Goal: Transaction & Acquisition: Download file/media

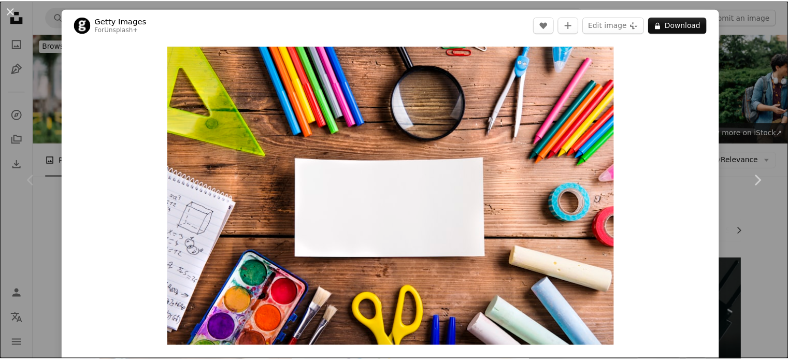
scroll to position [191, 0]
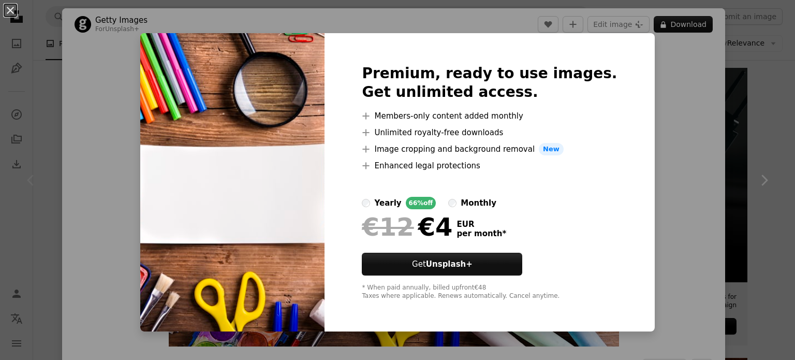
drag, startPoint x: 662, startPoint y: 30, endPoint x: 663, endPoint y: 51, distance: 21.8
click at [663, 51] on div "An X shape Premium, ready to use images. Get unlimited access. A plus sign Memb…" at bounding box center [397, 180] width 795 height 360
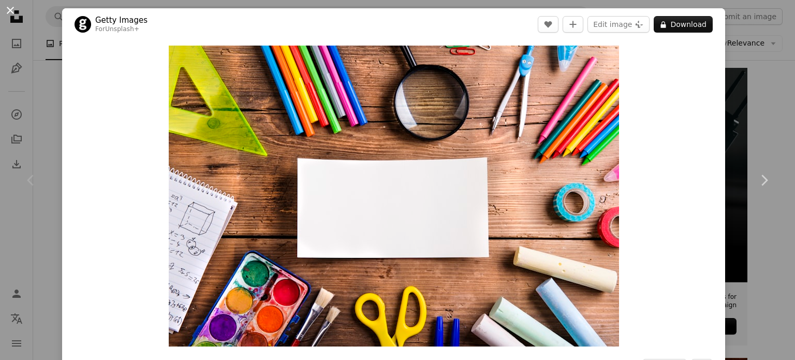
click at [4, 12] on button "An X shape" at bounding box center [10, 10] width 12 height 12
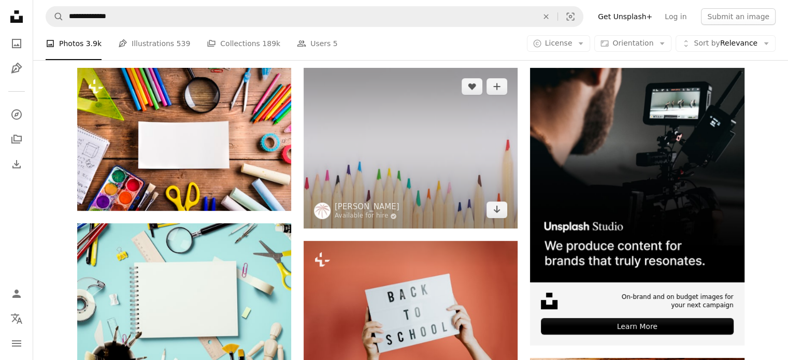
click at [499, 119] on img at bounding box center [410, 148] width 214 height 161
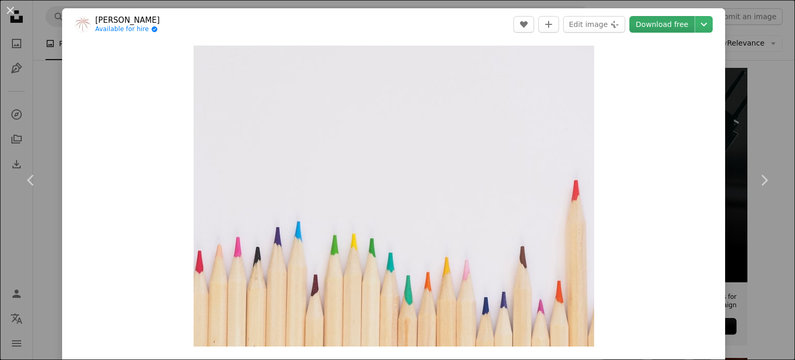
click at [648, 19] on link "Download free" at bounding box center [662, 24] width 65 height 17
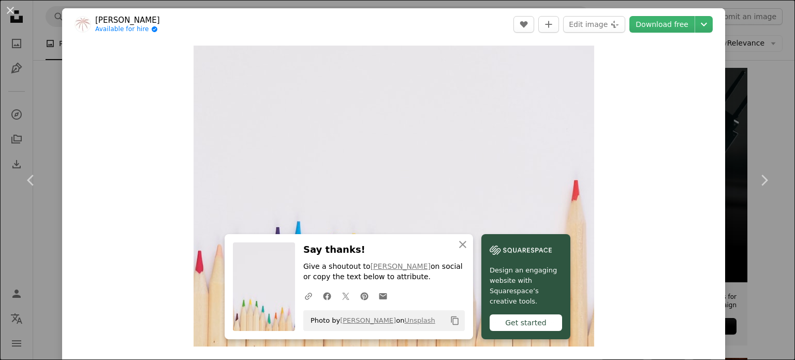
click at [750, 62] on div "An X shape Chevron left Chevron right An X shape Close Say thanks! Give a shout…" at bounding box center [397, 180] width 795 height 360
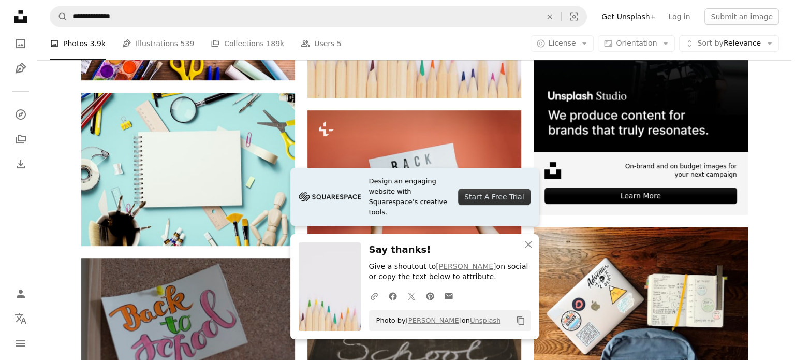
scroll to position [313, 0]
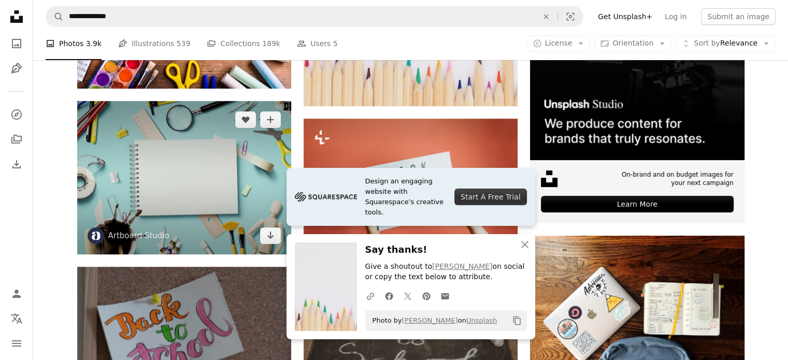
click at [249, 149] on img at bounding box center [184, 177] width 214 height 153
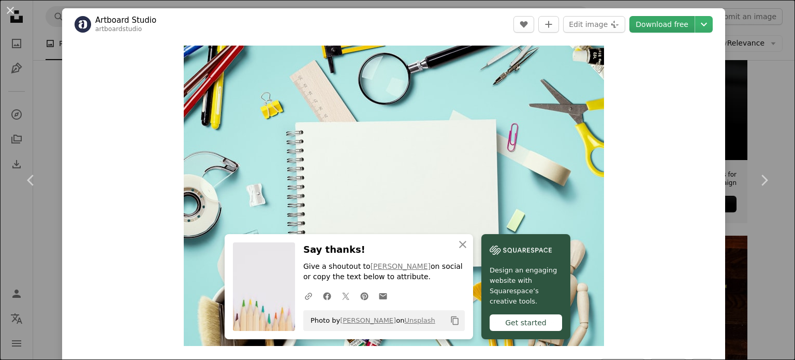
click at [672, 18] on link "Download free" at bounding box center [662, 24] width 65 height 17
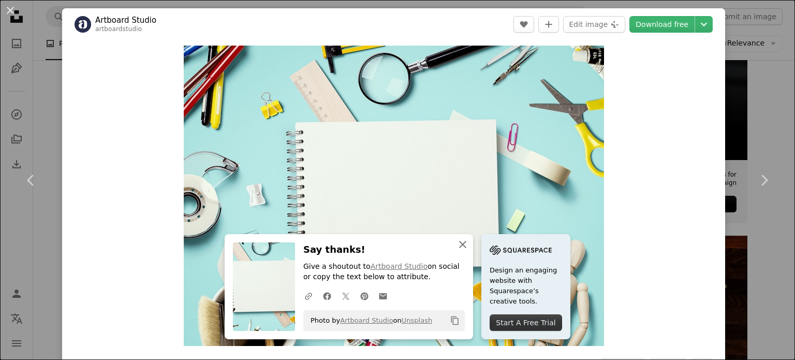
click at [462, 245] on icon "An X shape" at bounding box center [463, 244] width 12 height 12
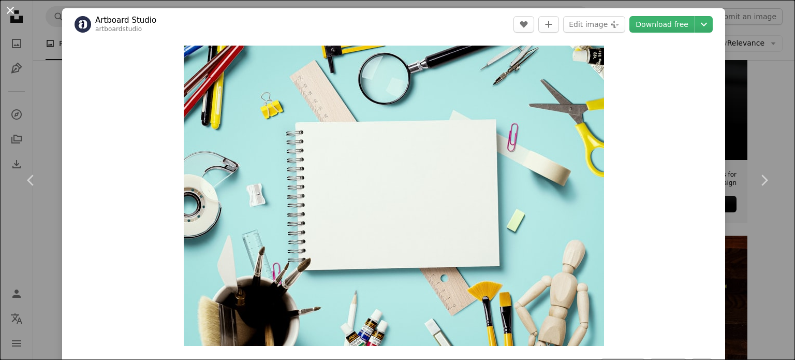
click at [5, 17] on button "An X shape" at bounding box center [10, 10] width 12 height 12
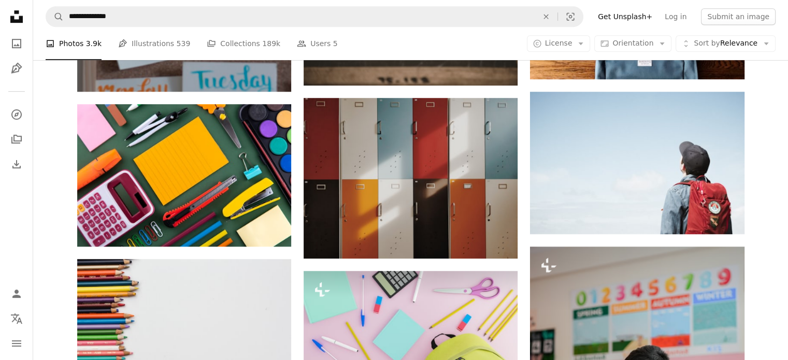
scroll to position [619, 0]
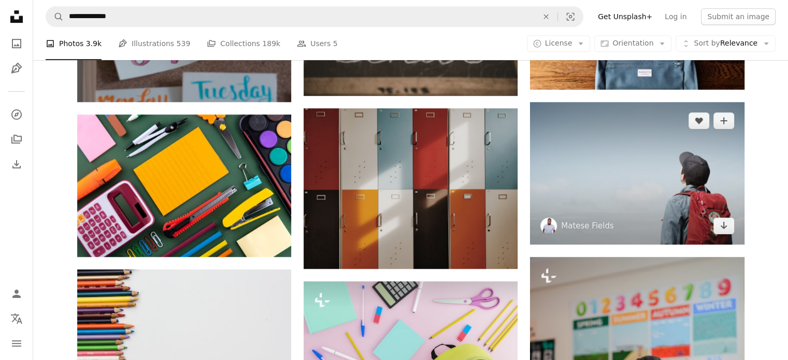
click at [676, 163] on img at bounding box center [637, 173] width 214 height 142
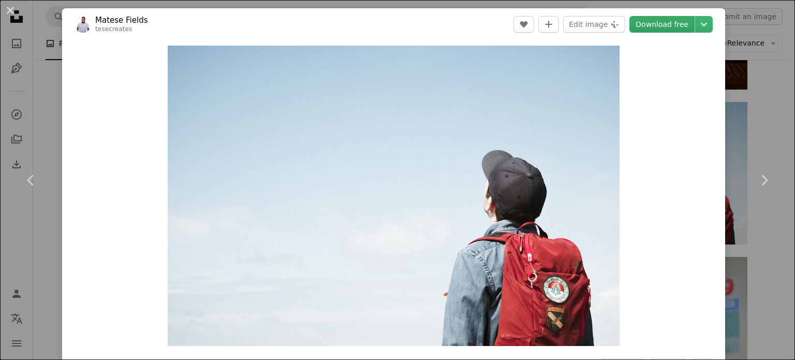
click at [661, 16] on link "Download free" at bounding box center [662, 24] width 65 height 17
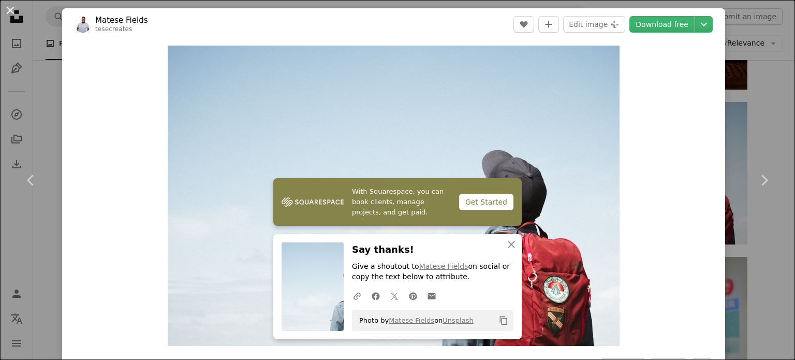
click at [4, 9] on button "An X shape" at bounding box center [10, 10] width 12 height 12
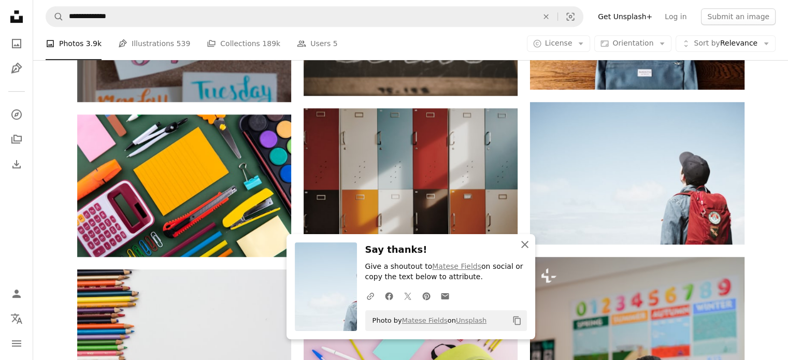
click at [522, 251] on button "An X shape Close" at bounding box center [524, 244] width 21 height 21
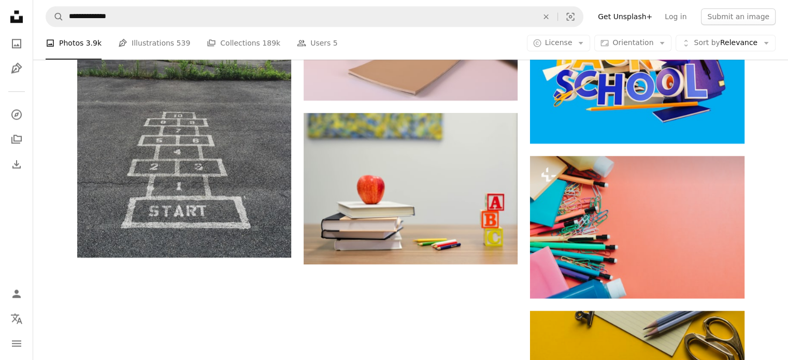
scroll to position [1221, 0]
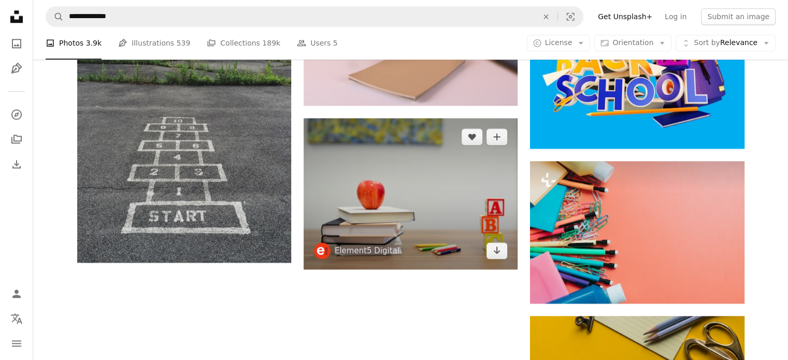
click at [425, 235] on img at bounding box center [410, 193] width 214 height 151
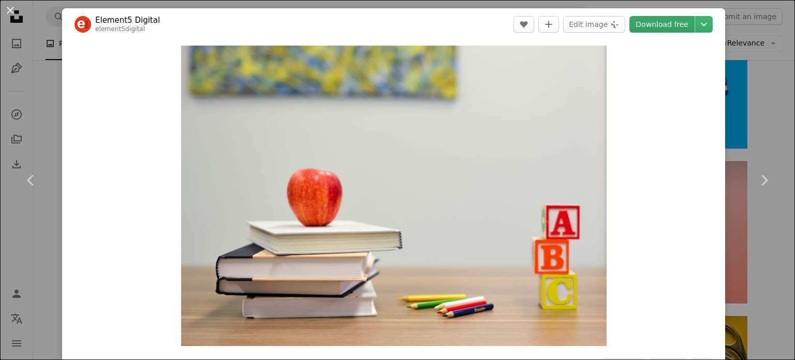
click at [646, 31] on link "Download free" at bounding box center [662, 24] width 65 height 17
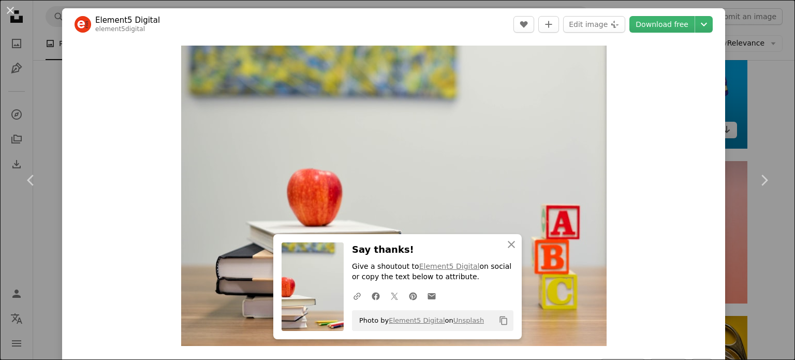
click at [12, 10] on button "An X shape" at bounding box center [10, 10] width 12 height 12
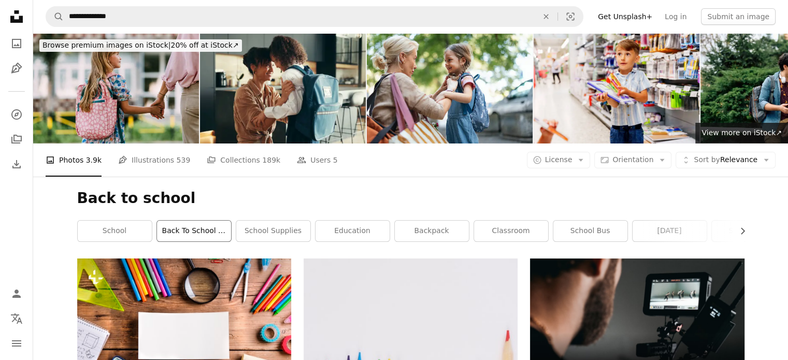
click at [195, 227] on link "back to school kids" at bounding box center [194, 231] width 74 height 21
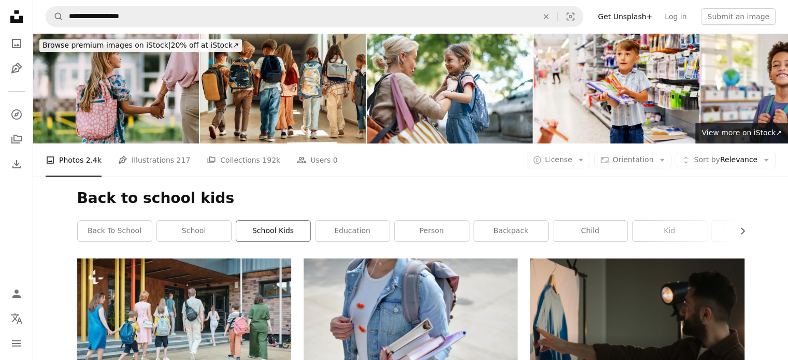
click at [279, 225] on link "school kids" at bounding box center [273, 231] width 74 height 21
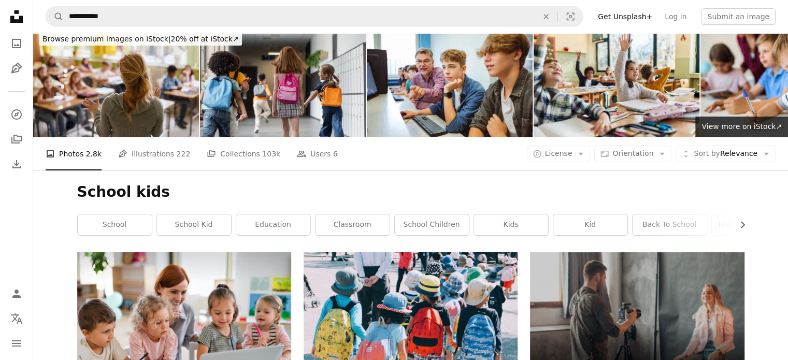
scroll to position [1, 0]
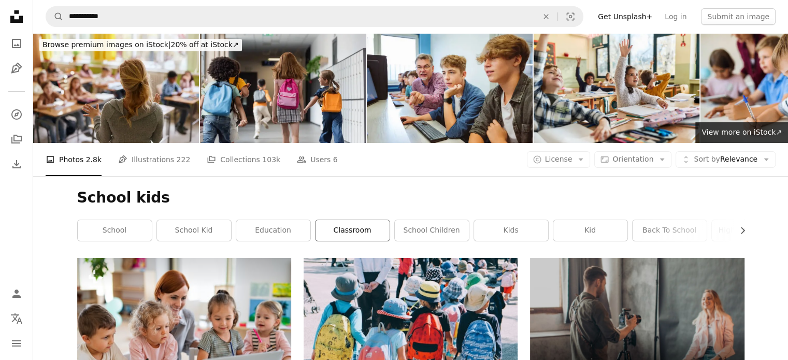
click at [379, 227] on link "classroom" at bounding box center [352, 230] width 74 height 21
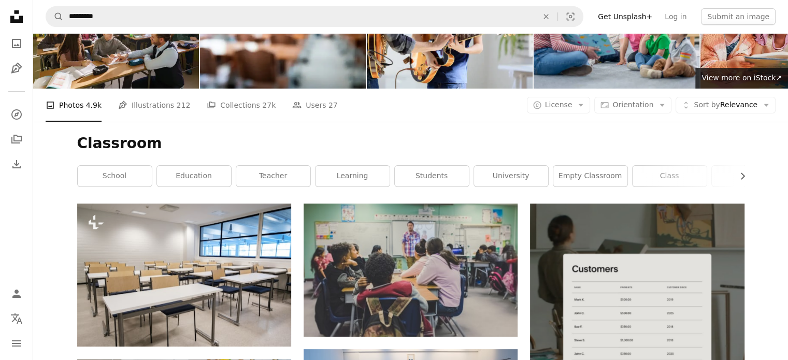
scroll to position [11, 0]
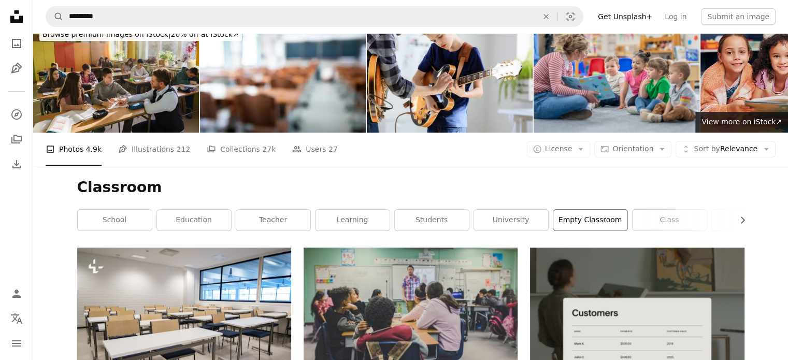
click at [593, 217] on link "empty classroom" at bounding box center [590, 220] width 74 height 21
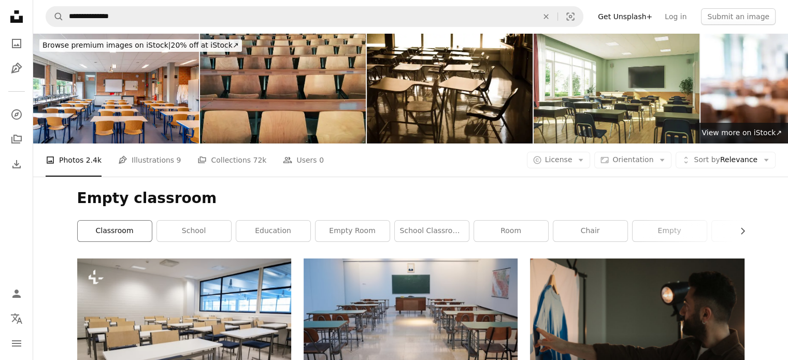
click at [93, 231] on link "classroom" at bounding box center [115, 231] width 74 height 21
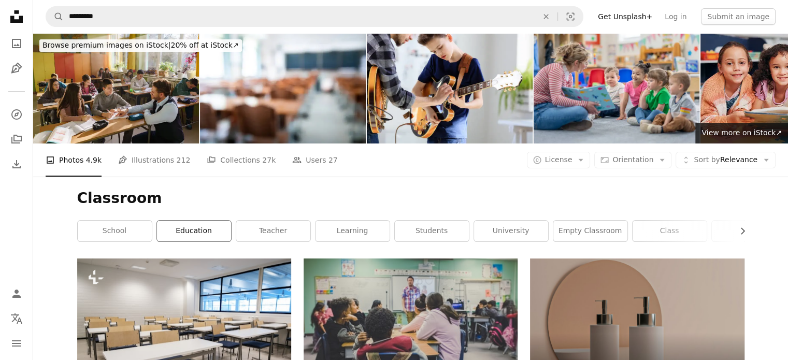
click at [196, 236] on link "education" at bounding box center [194, 231] width 74 height 21
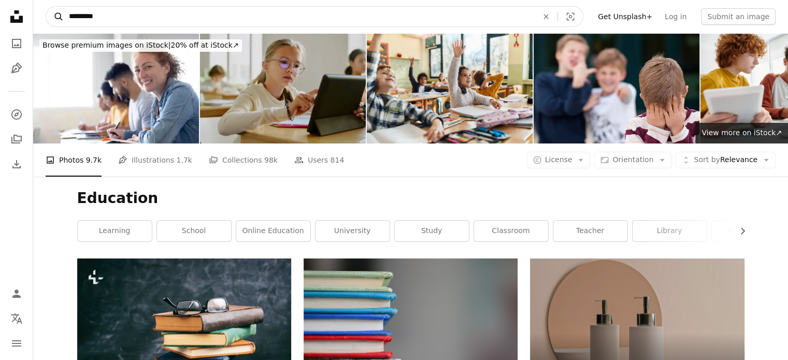
drag, startPoint x: 193, startPoint y: 28, endPoint x: 61, endPoint y: 24, distance: 132.1
click at [61, 24] on nav "A magnifying glass ********* An X shape Visual search Filters Get Unsplash+ Log…" at bounding box center [410, 16] width 754 height 33
type input "**********"
click at [46, 7] on button "A magnifying glass" at bounding box center [55, 17] width 18 height 20
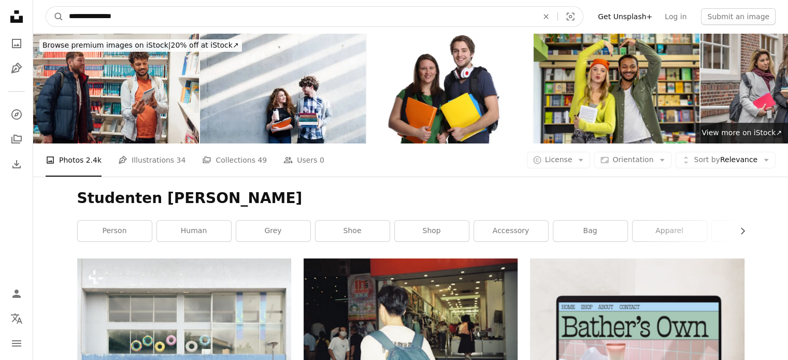
click at [178, 19] on input "**********" at bounding box center [299, 17] width 471 height 20
type input "**********"
click at [46, 7] on button "A magnifying glass" at bounding box center [55, 17] width 18 height 20
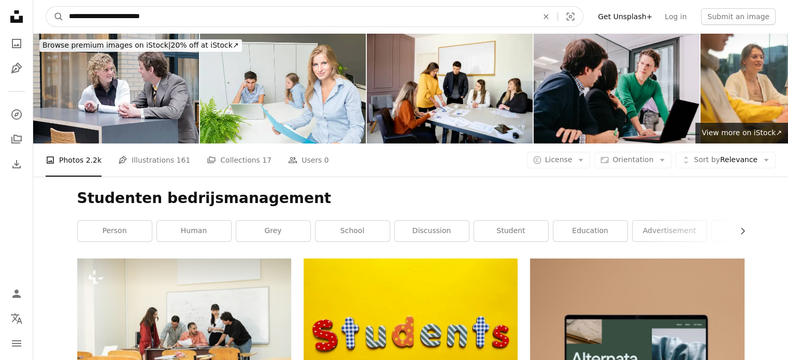
click at [230, 20] on input "**********" at bounding box center [299, 17] width 471 height 20
type input "**********"
click at [46, 7] on button "A magnifying glass" at bounding box center [55, 17] width 18 height 20
